Goal: Information Seeking & Learning: Learn about a topic

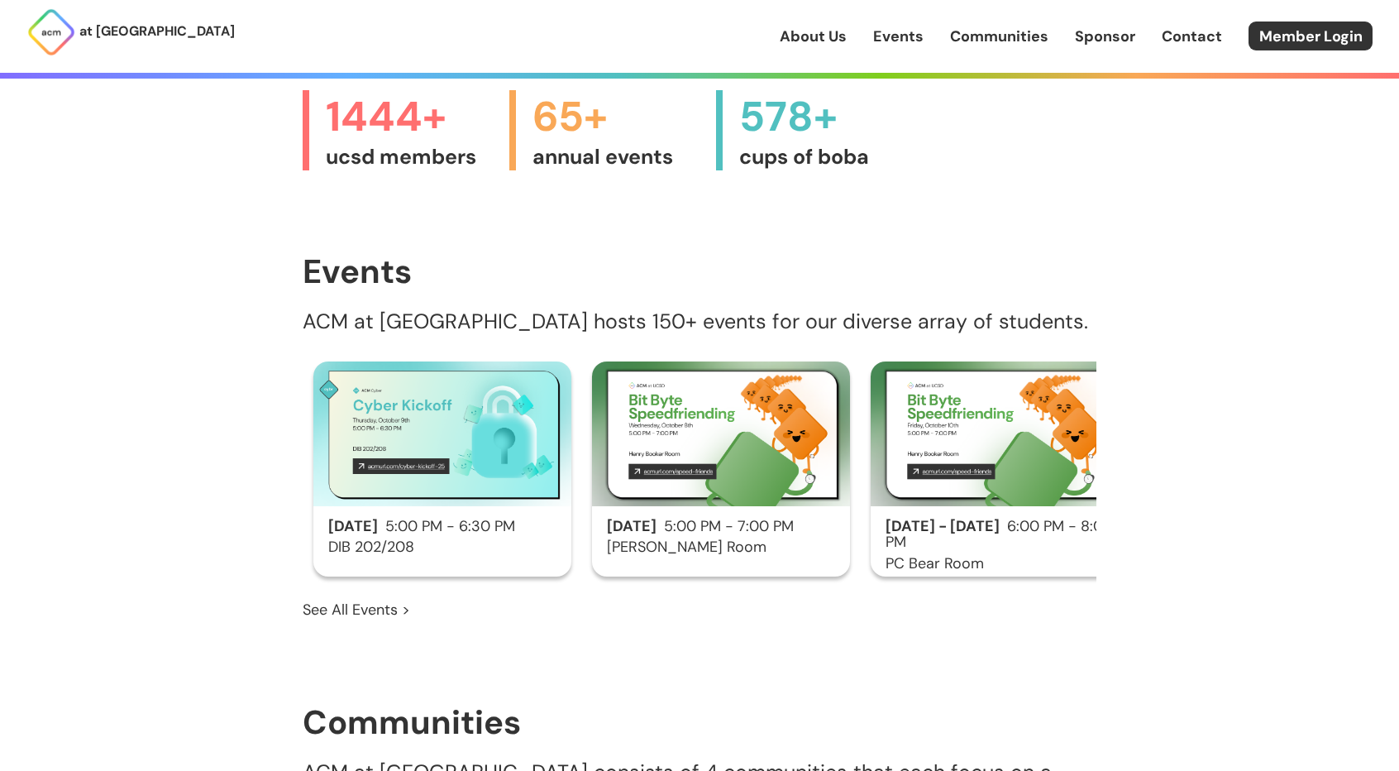
scroll to position [890, 0]
click at [912, 45] on link "Events" at bounding box center [898, 36] width 50 height 21
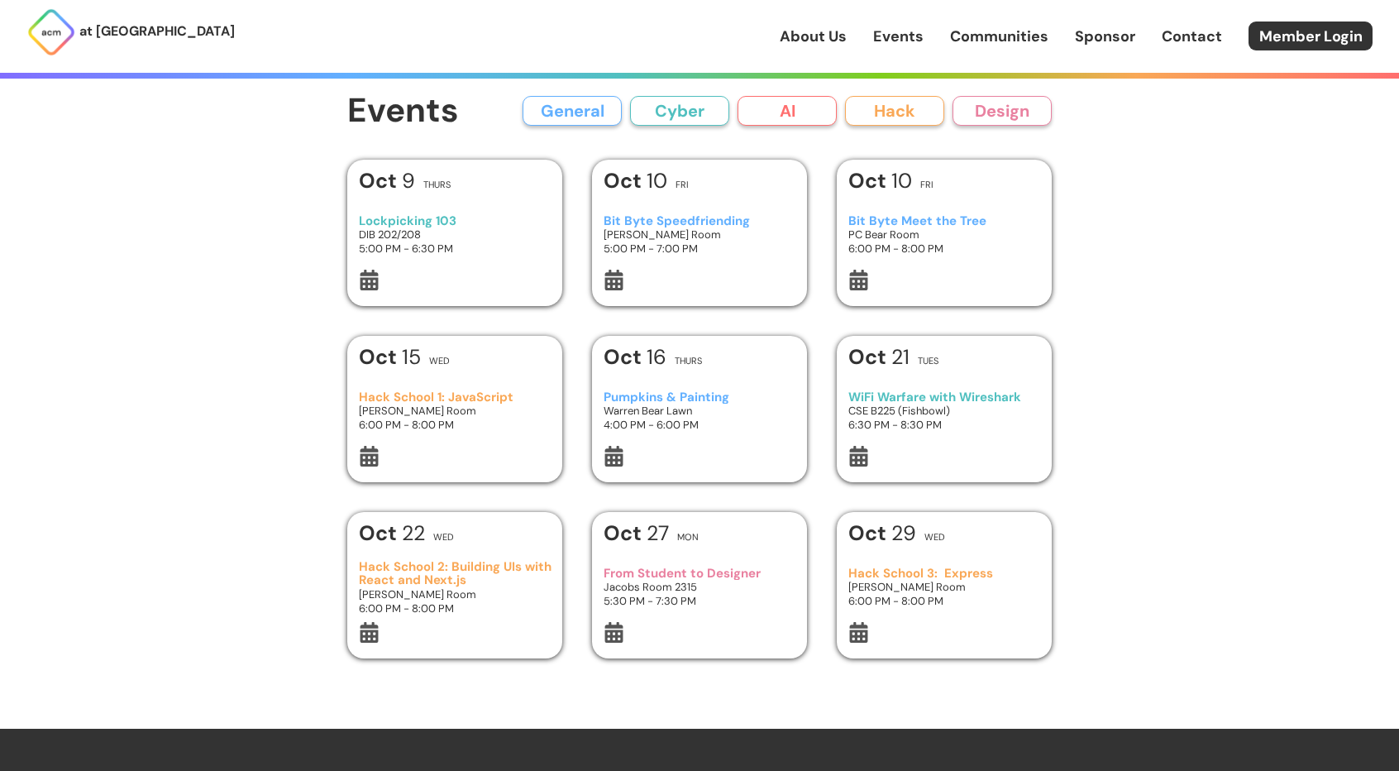
click at [515, 224] on h3 "Lockpicking 103" at bounding box center [455, 221] width 193 height 14
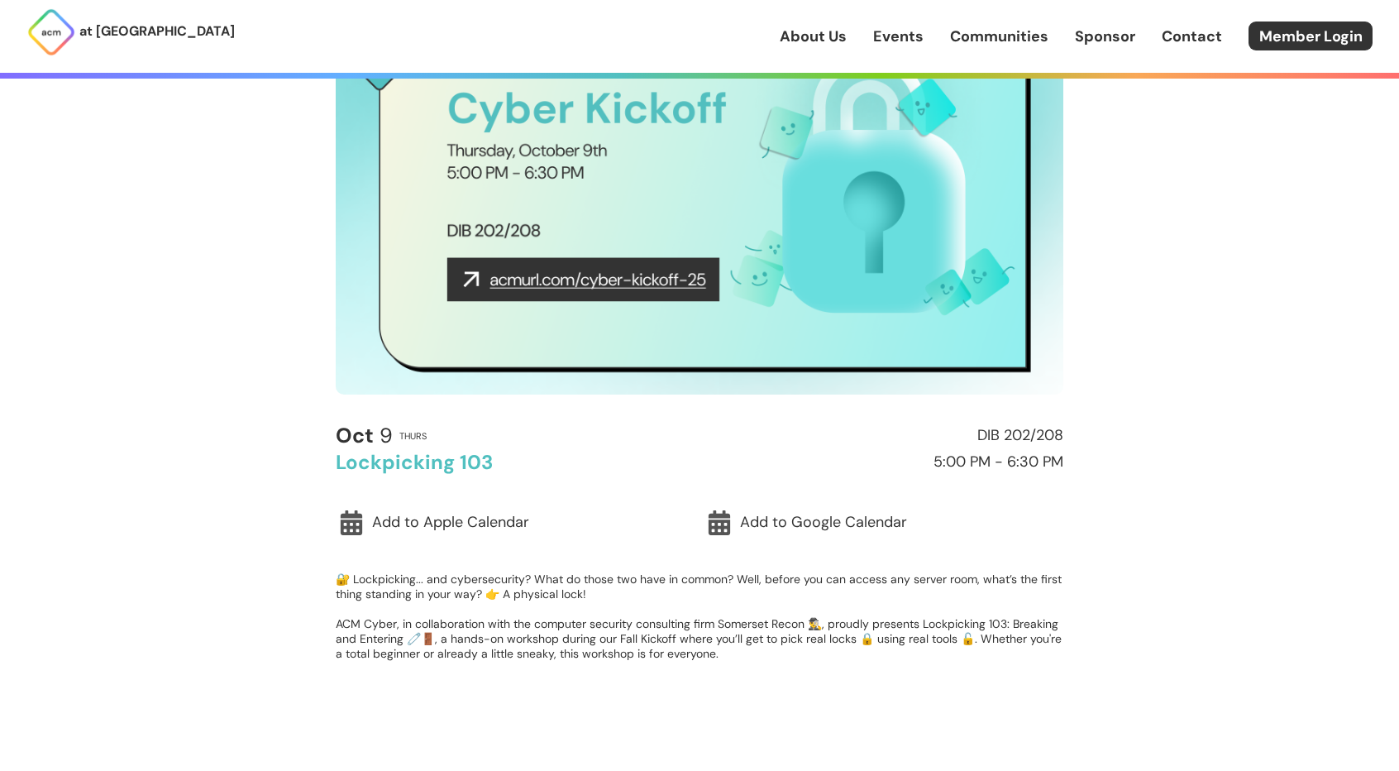
scroll to position [184, 0]
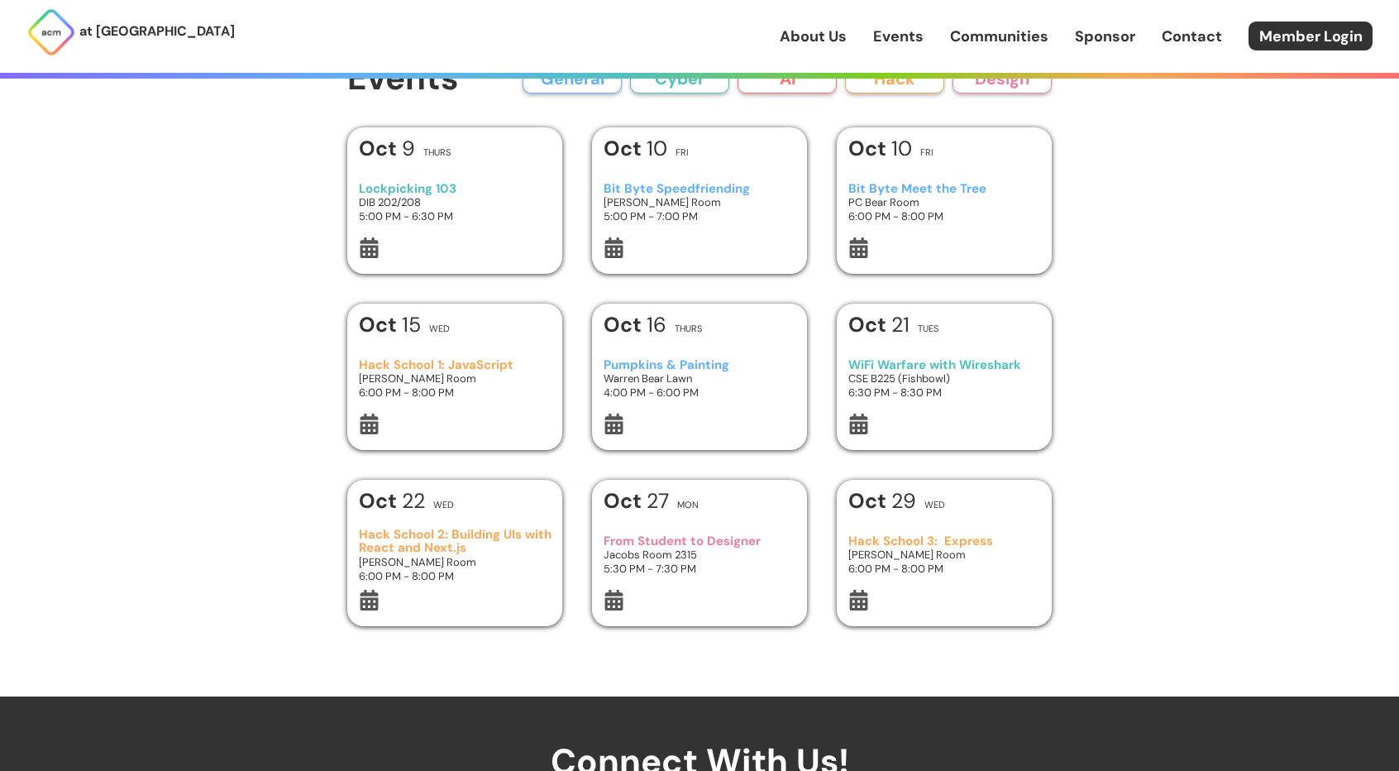
scroll to position [33, 0]
click at [631, 188] on h3 "Bit Byte Speedfriending" at bounding box center [700, 188] width 193 height 14
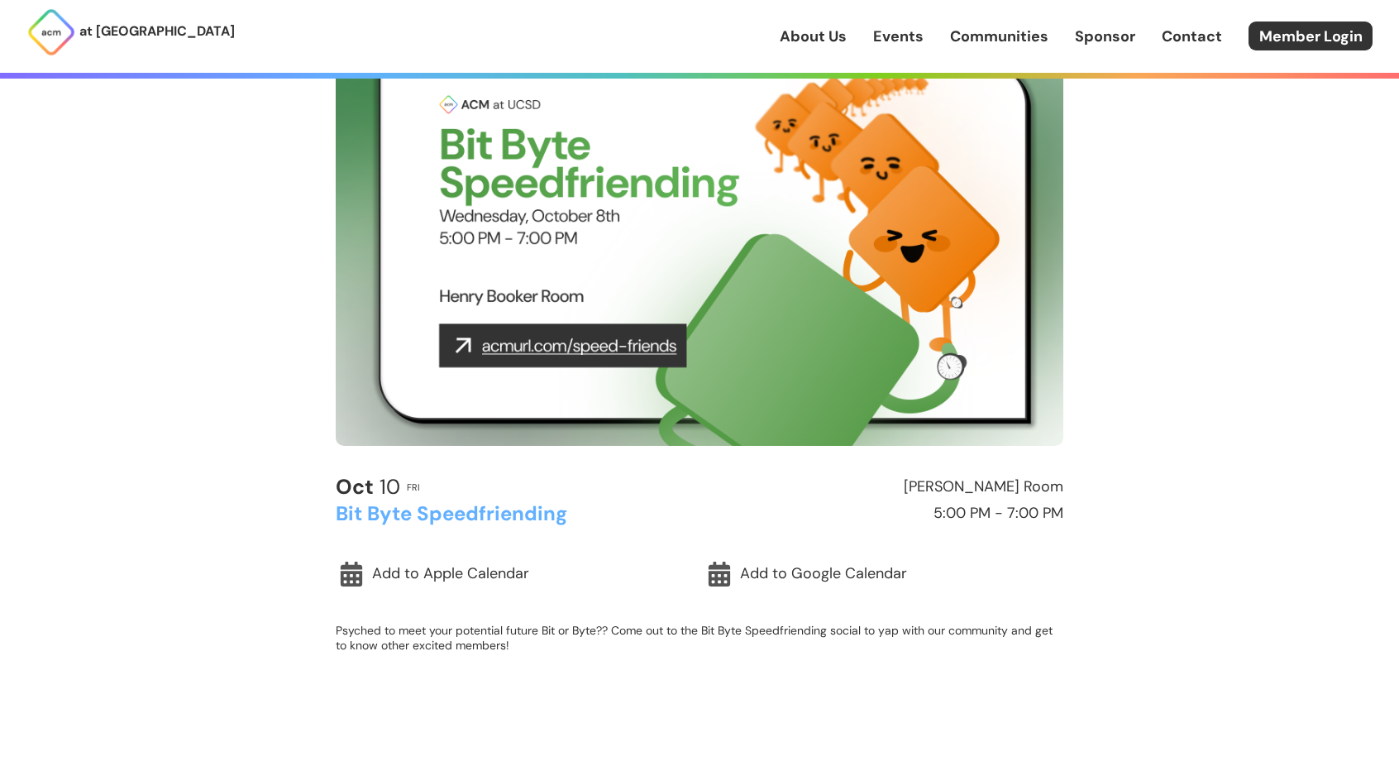
scroll to position [136, 0]
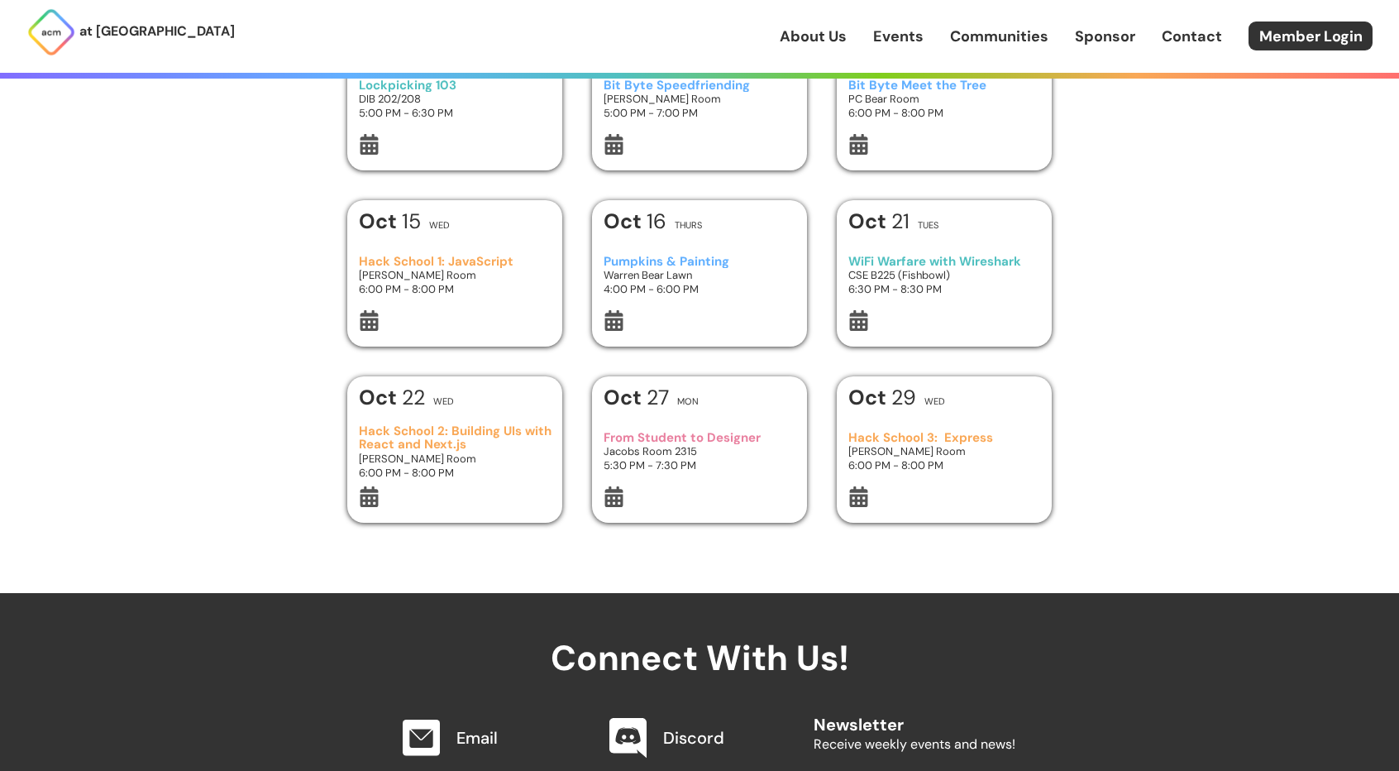
scroll to position [33, 0]
